Goal: Check status: Check status

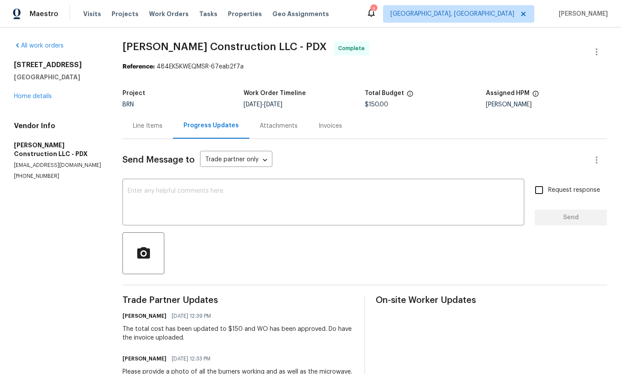
click at [322, 124] on div "Invoices" at bounding box center [331, 126] width 24 height 9
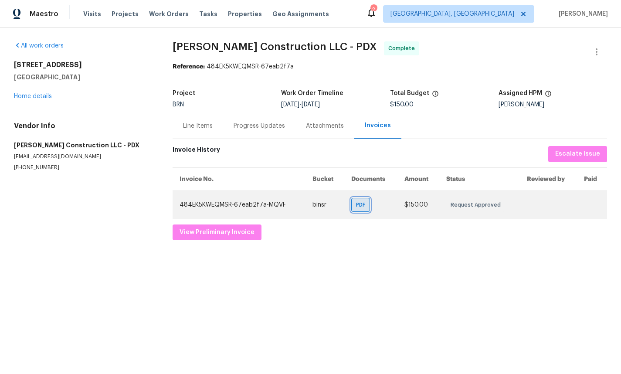
click at [358, 207] on span "PDF" at bounding box center [362, 204] width 13 height 9
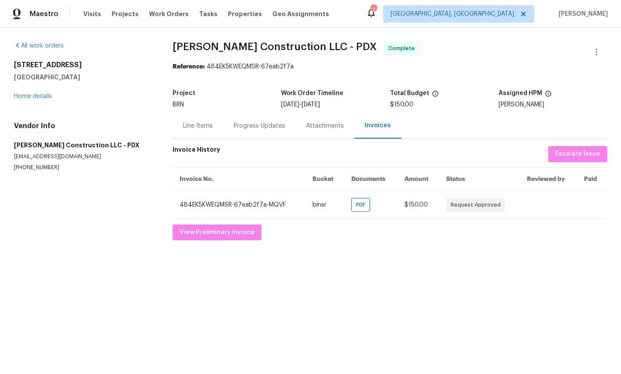
click at [209, 130] on div "Line Items" at bounding box center [198, 126] width 30 height 9
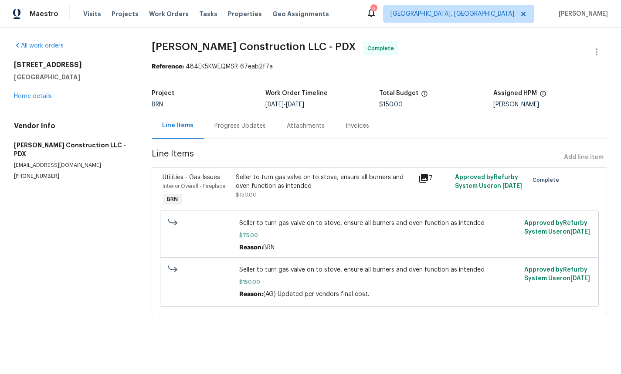
click at [419, 179] on icon at bounding box center [423, 178] width 9 height 9
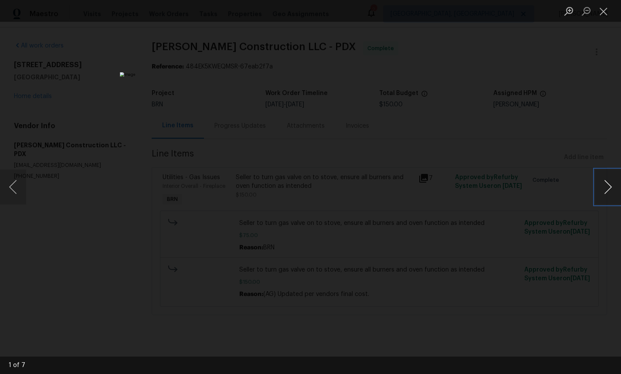
click at [604, 189] on button "Next image" at bounding box center [608, 187] width 26 height 35
click at [609, 187] on button "Next image" at bounding box center [608, 187] width 26 height 35
click at [612, 182] on button "Next image" at bounding box center [608, 187] width 26 height 35
click at [611, 182] on button "Next image" at bounding box center [608, 187] width 26 height 35
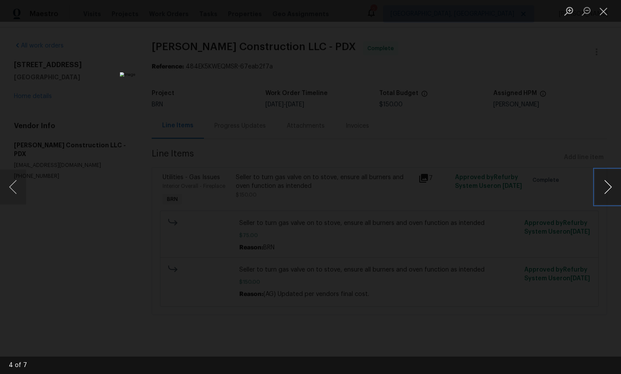
click at [611, 182] on button "Next image" at bounding box center [608, 187] width 26 height 35
